Goal: Contribute content: Add original content to the website for others to see

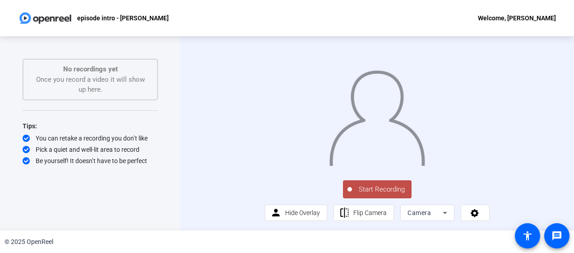
click at [383, 194] on span "Start Recording" at bounding box center [382, 189] width 60 height 10
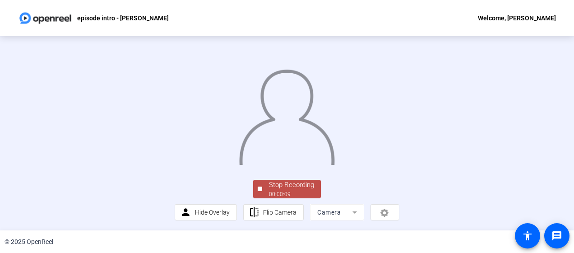
scroll to position [45, 0]
click at [559, 82] on div "Stop Recording 00:01:09 person Hide Overlay flip Flip Camera Camera" at bounding box center [287, 133] width 574 height 194
click at [278, 190] on div "Stop Recording" at bounding box center [291, 185] width 45 height 10
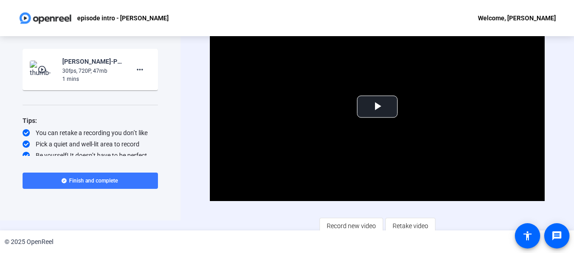
scroll to position [15, 0]
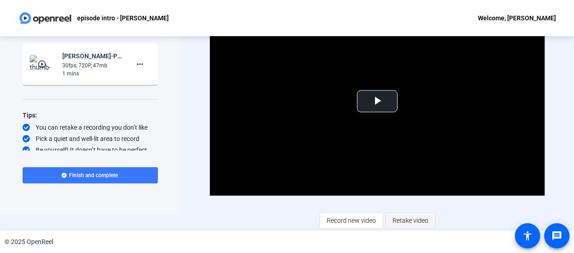
click at [408, 222] on span "Retake video" at bounding box center [411, 220] width 36 height 17
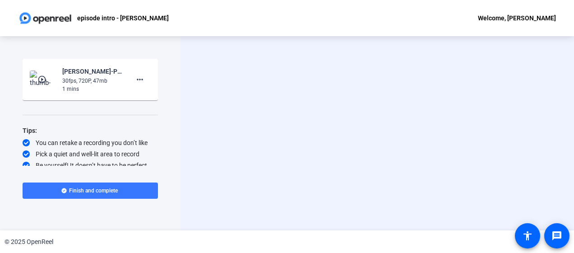
scroll to position [0, 0]
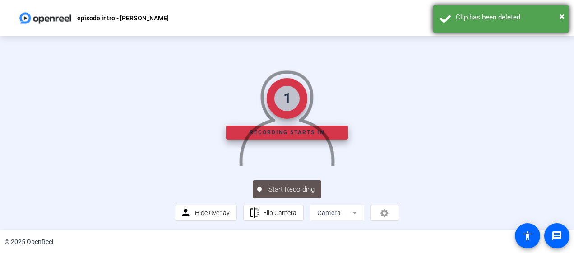
click at [559, 16] on div "Clip has been deleted" at bounding box center [509, 17] width 106 height 10
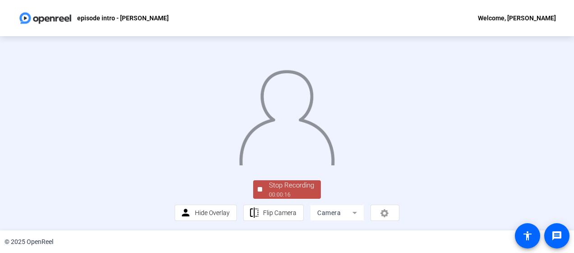
click at [551, 129] on div "Stop Recording 00:00:16 person Hide Overlay flip Flip Camera Camera" at bounding box center [287, 133] width 574 height 194
click at [341, 213] on mat-form-field "Camera" at bounding box center [337, 212] width 54 height 16
click at [351, 212] on mat-form-field "Camera" at bounding box center [337, 212] width 54 height 16
click at [352, 212] on mat-form-field "Camera" at bounding box center [337, 212] width 54 height 16
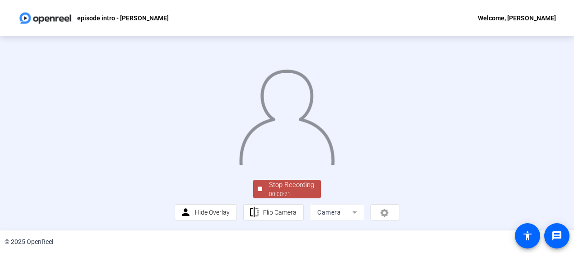
click at [351, 211] on mat-form-field "Camera" at bounding box center [337, 212] width 54 height 16
drag, startPoint x: 351, startPoint y: 211, endPoint x: 345, endPoint y: 208, distance: 7.3
click at [345, 208] on mat-form-field "Camera" at bounding box center [337, 212] width 54 height 16
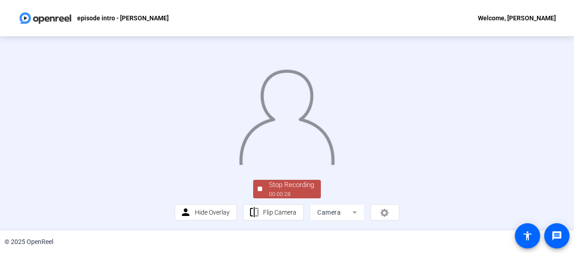
click at [317, 212] on mat-form-field "Camera" at bounding box center [337, 212] width 54 height 16
click at [258, 188] on div at bounding box center [260, 188] width 5 height 5
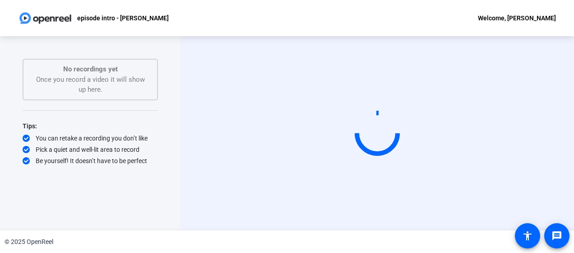
scroll to position [0, 0]
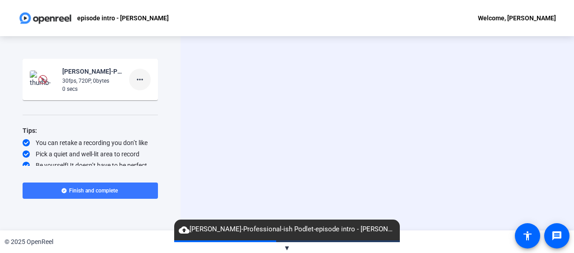
click at [141, 77] on span at bounding box center [140, 80] width 22 height 22
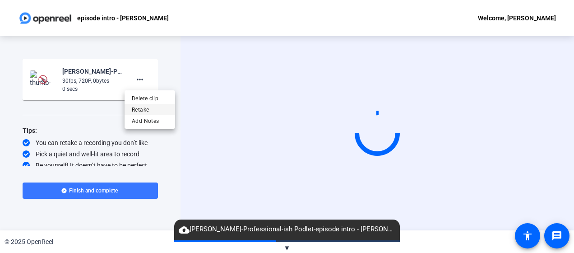
click at [146, 109] on span "Retake" at bounding box center [150, 109] width 36 height 11
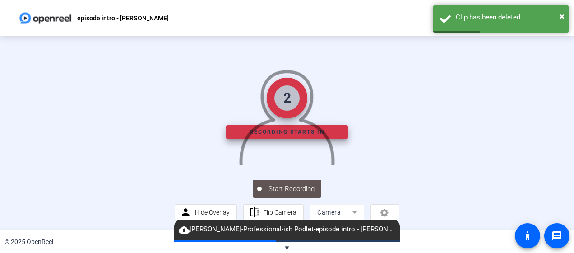
scroll to position [73, 0]
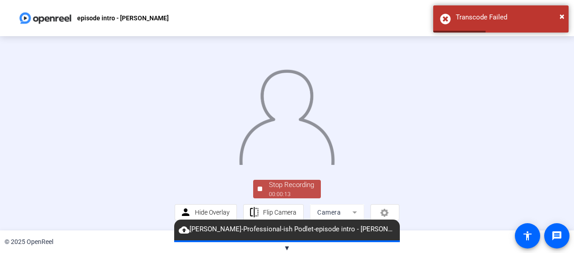
click at [559, 47] on div "Stop Recording 00:00:13 person Hide Overlay flip Flip Camera Camera" at bounding box center [287, 133] width 574 height 194
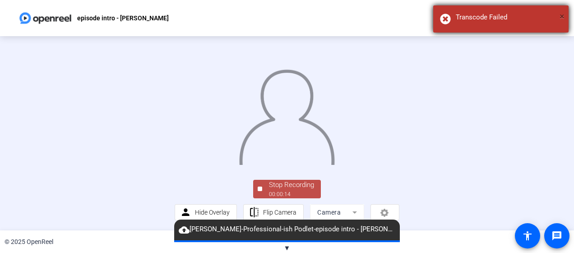
click at [560, 16] on span "×" at bounding box center [561, 16] width 5 height 11
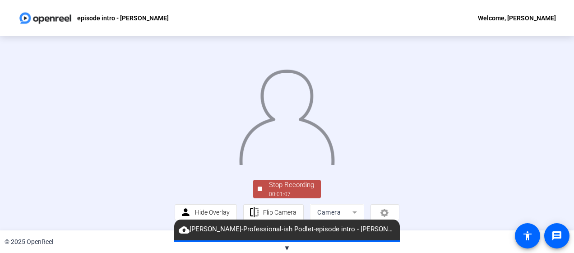
drag, startPoint x: 487, startPoint y: 208, endPoint x: 481, endPoint y: 207, distance: 5.6
click at [399, 208] on div "Stop Recording 00:01:07 person Hide Overlay flip Flip Camera Camera" at bounding box center [287, 199] width 225 height 42
click at [285, 191] on div "00:01:09" at bounding box center [291, 194] width 45 height 8
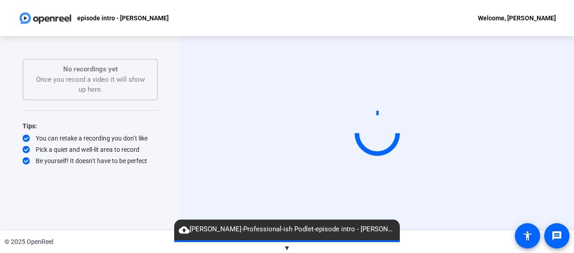
scroll to position [0, 0]
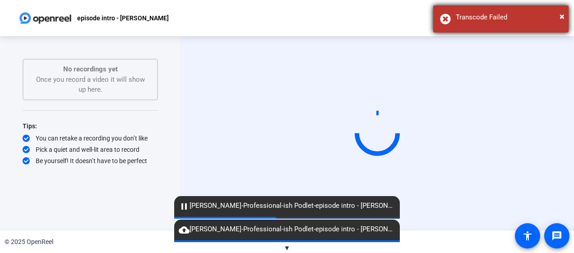
click at [564, 16] on div "× Transcode Failed" at bounding box center [500, 18] width 135 height 27
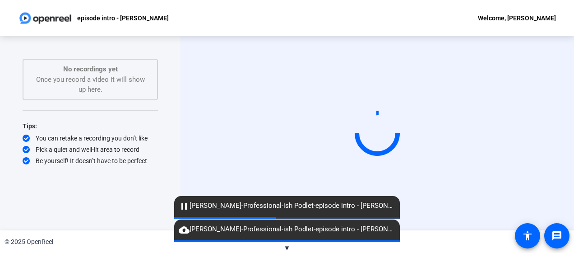
click at [188, 96] on div "Start Recording" at bounding box center [376, 133] width 393 height 194
drag, startPoint x: 550, startPoint y: 74, endPoint x: 545, endPoint y: 79, distance: 7.0
click at [550, 74] on div "Start Recording" at bounding box center [376, 133] width 393 height 194
click at [335, 220] on div "cloud_upload Mollie Bringhurst-Professional-ish Podlet-episode intro - Ash Sote…" at bounding box center [287, 229] width 226 height 21
click at [183, 205] on mat-icon "pause" at bounding box center [184, 206] width 11 height 11
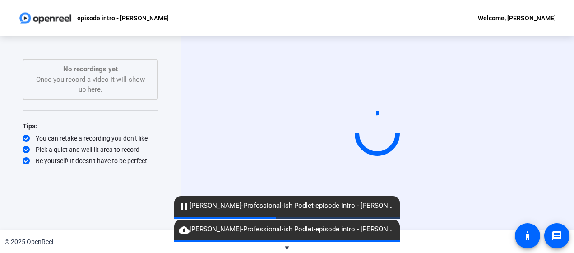
click at [184, 19] on div "episode intro - Ash Sotelo Welcome, Mollie Bringhurst" at bounding box center [287, 18] width 574 height 36
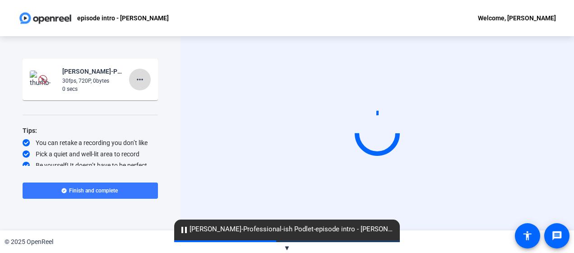
click at [139, 78] on mat-icon "more_horiz" at bounding box center [139, 79] width 11 height 11
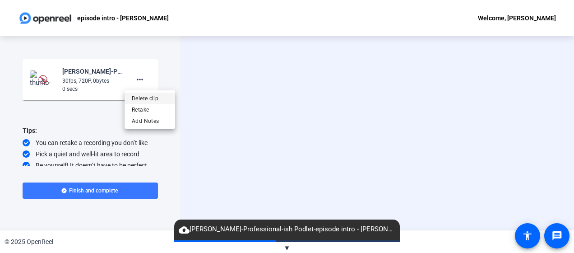
click at [146, 94] on span "Delete clip" at bounding box center [150, 98] width 36 height 11
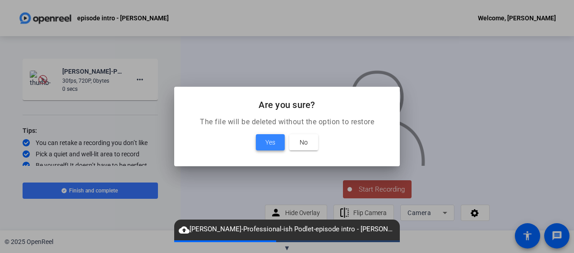
click at [273, 137] on span "Yes" at bounding box center [270, 142] width 10 height 11
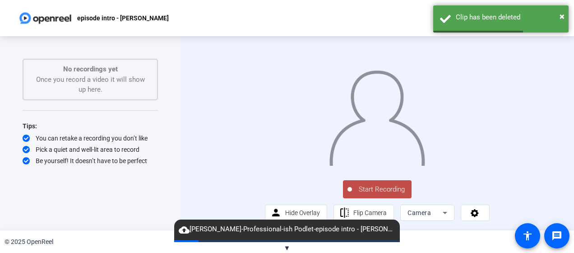
scroll to position [30, 0]
click at [559, 14] on div "Clip has been deleted" at bounding box center [509, 17] width 106 height 10
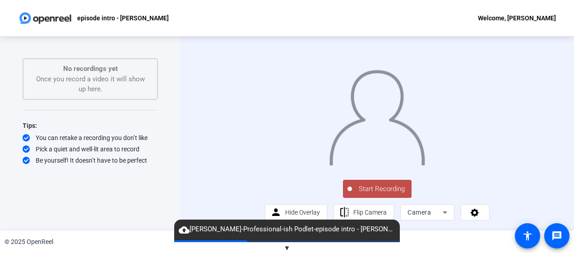
click at [285, 247] on span "▼" at bounding box center [287, 248] width 7 height 8
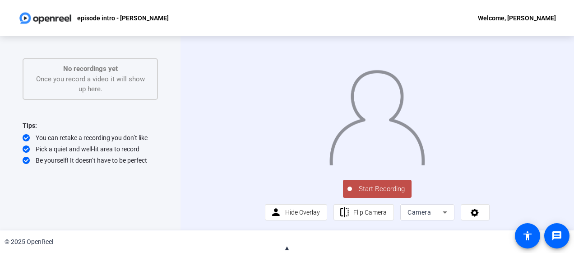
click at [281, 247] on div "© 2025 OpenReel" at bounding box center [287, 241] width 574 height 23
click at [286, 247] on span "▲" at bounding box center [287, 248] width 7 height 8
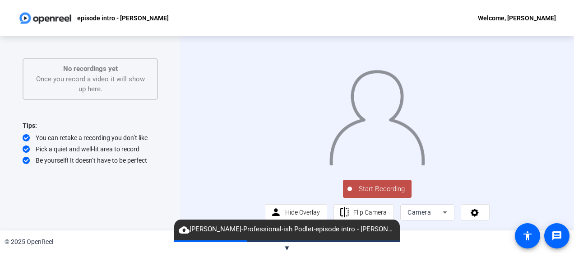
click at [286, 247] on span "▼" at bounding box center [287, 248] width 7 height 8
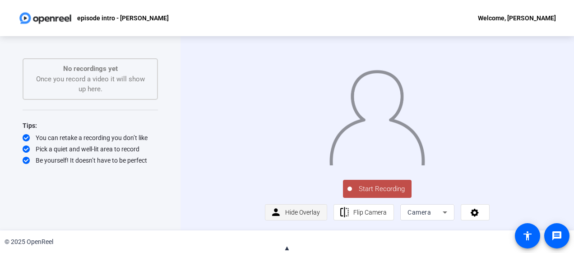
click at [296, 211] on span "Hide Overlay" at bounding box center [302, 211] width 35 height 7
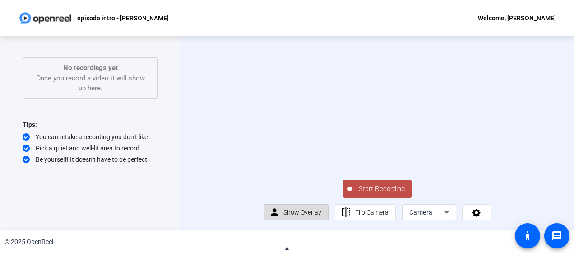
click at [301, 213] on span "Show Overlay" at bounding box center [302, 211] width 38 height 7
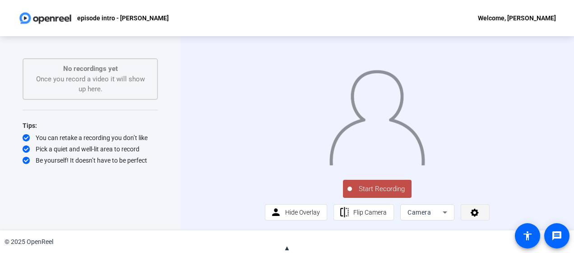
click at [471, 211] on icon at bounding box center [475, 212] width 8 height 8
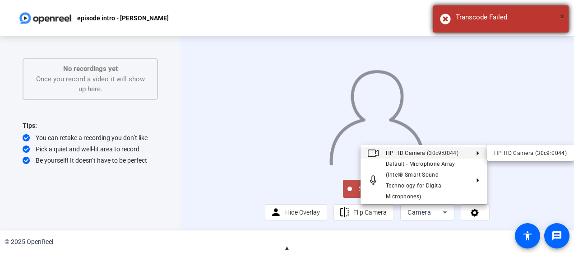
click at [561, 19] on span "×" at bounding box center [561, 16] width 5 height 11
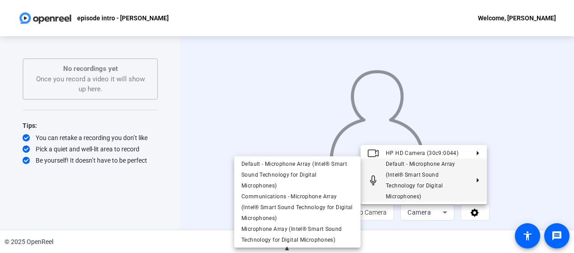
click at [133, 171] on div at bounding box center [287, 126] width 574 height 253
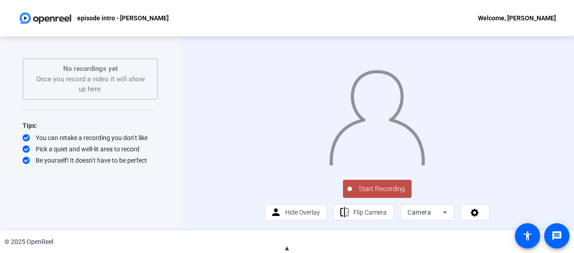
click at [490, 199] on div "Start Recording person Hide Overlay flip Flip Camera Camera" at bounding box center [377, 199] width 225 height 42
click at [365, 184] on span "Start Recording" at bounding box center [382, 189] width 60 height 10
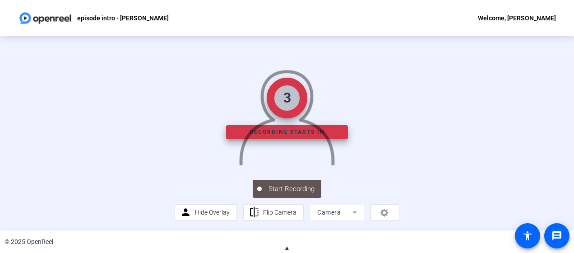
scroll to position [0, 0]
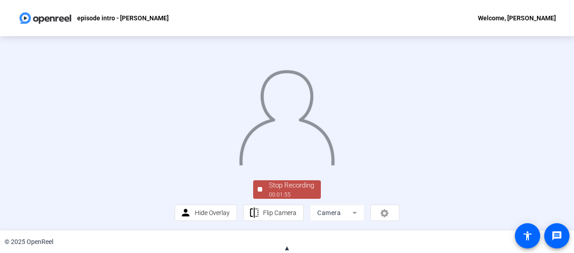
click at [562, 130] on div "Stop Recording 00:01:55 person Hide Overlay flip Flip Camera Camera" at bounding box center [287, 133] width 574 height 194
click at [293, 183] on div "Stop Recording" at bounding box center [291, 185] width 45 height 10
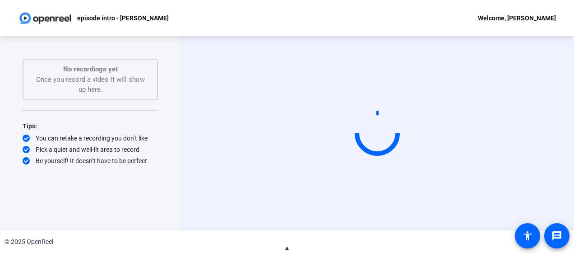
click at [185, 158] on div "Start Recording" at bounding box center [376, 133] width 393 height 194
click at [289, 247] on span "▲" at bounding box center [287, 248] width 7 height 8
